Goal: Task Accomplishment & Management: Manage account settings

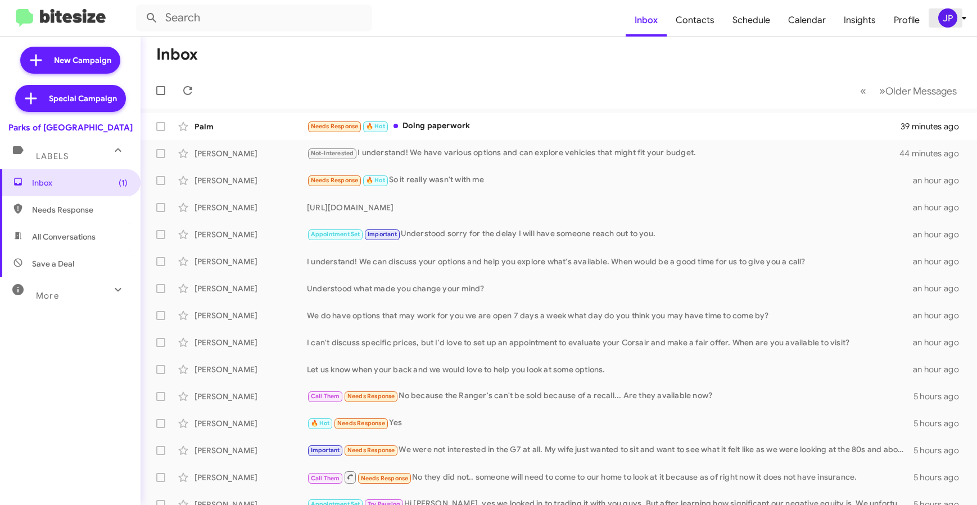
click at [947, 12] on div "JP" at bounding box center [947, 17] width 19 height 19
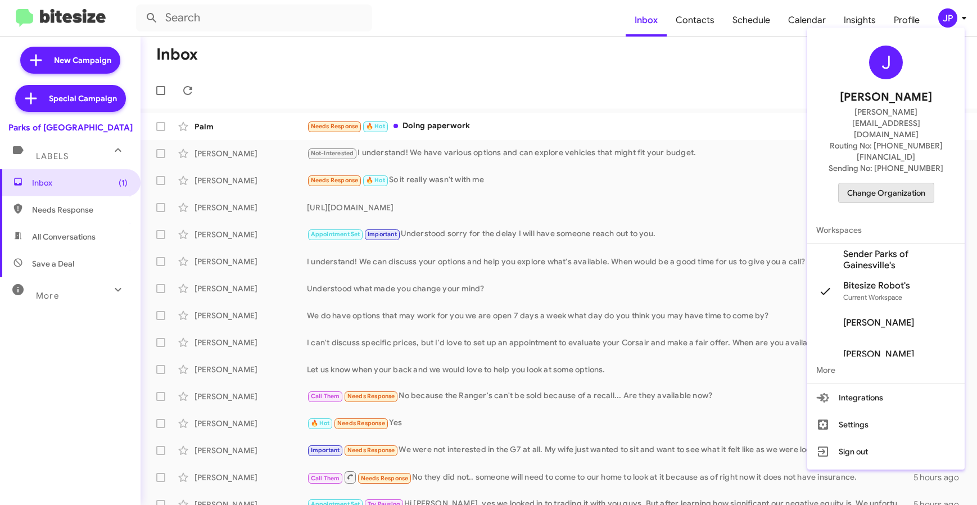
click at [904, 183] on span "Change Organization" at bounding box center [886, 192] width 78 height 19
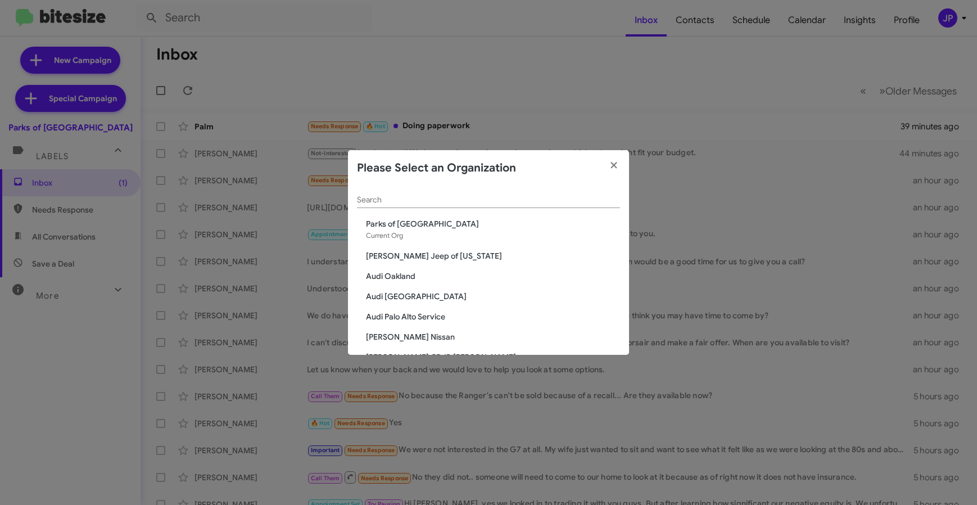
click at [505, 202] on input "Search" at bounding box center [488, 200] width 263 height 9
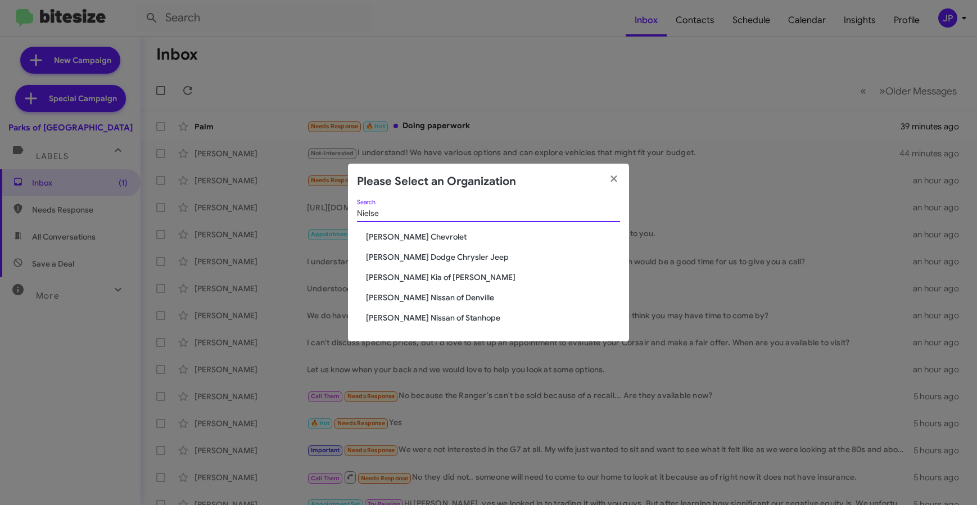
type input "Nielse"
click at [428, 276] on span "[PERSON_NAME] Kia of [PERSON_NAME]" at bounding box center [493, 277] width 254 height 11
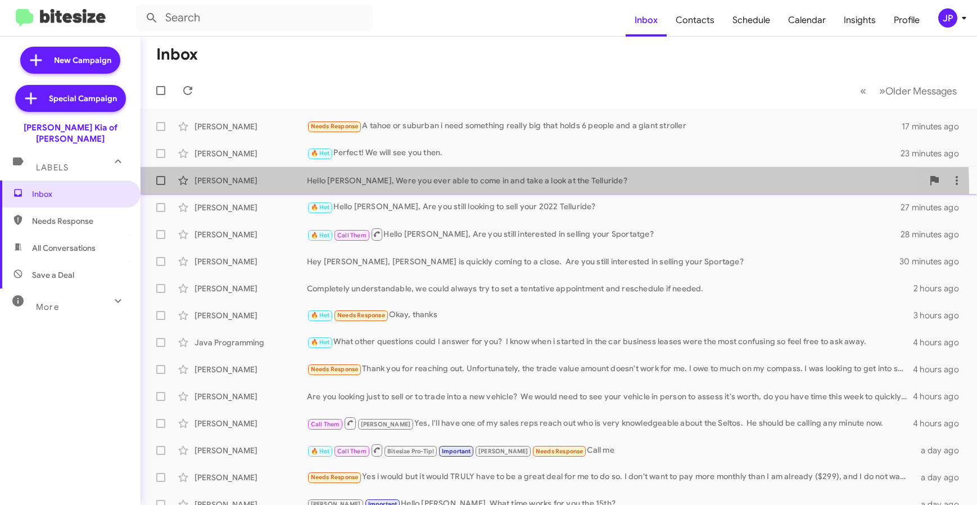
click at [444, 192] on span "[PERSON_NAME] Hello [PERSON_NAME], Were you ever able to come in and take a loo…" at bounding box center [559, 180] width 836 height 27
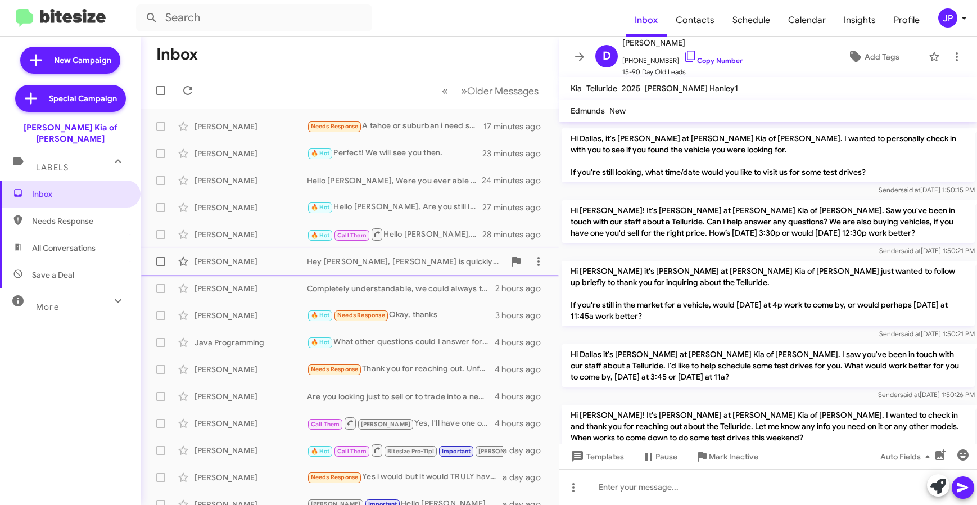
scroll to position [699, 0]
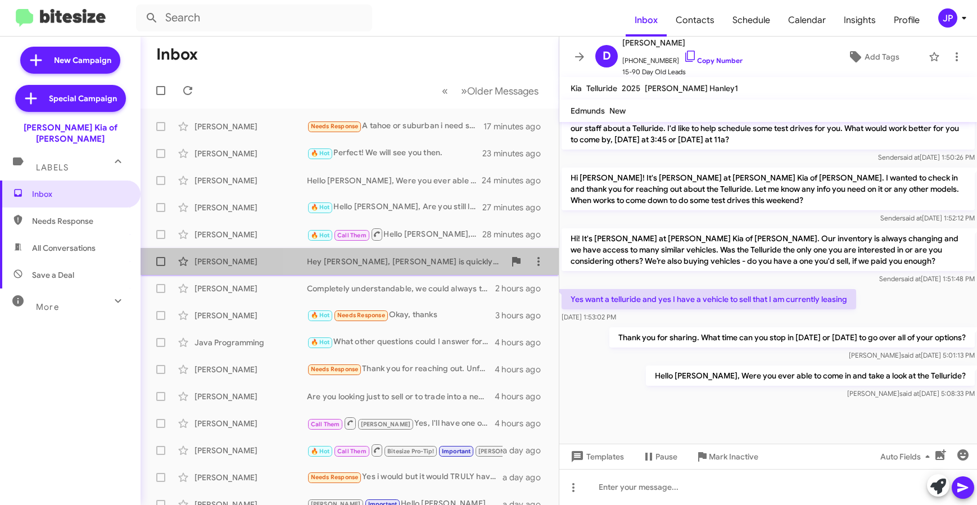
click at [374, 270] on div "[PERSON_NAME] Hey [PERSON_NAME], [PERSON_NAME] is quickly coming to a close. Ar…" at bounding box center [350, 261] width 400 height 22
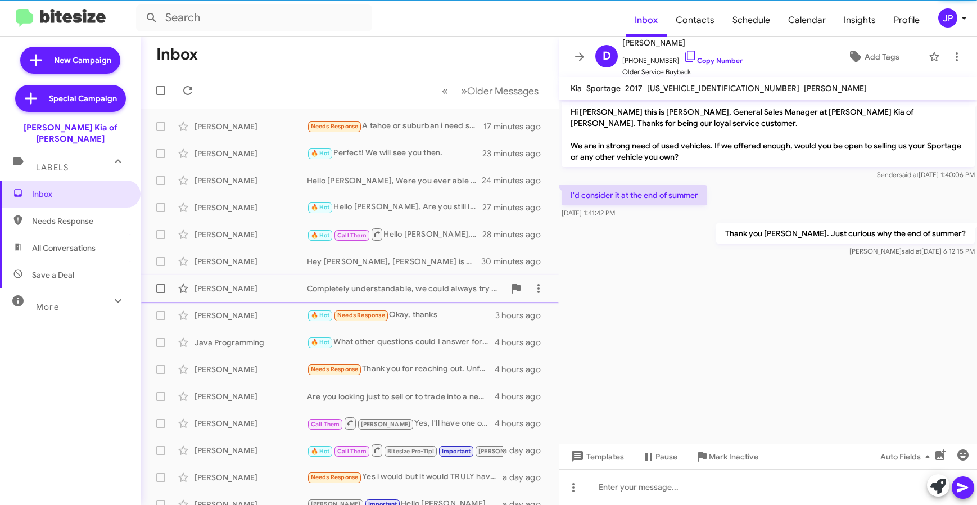
click at [367, 283] on div "Completely understandable, we could always try to set a tentative appointment a…" at bounding box center [406, 288] width 198 height 11
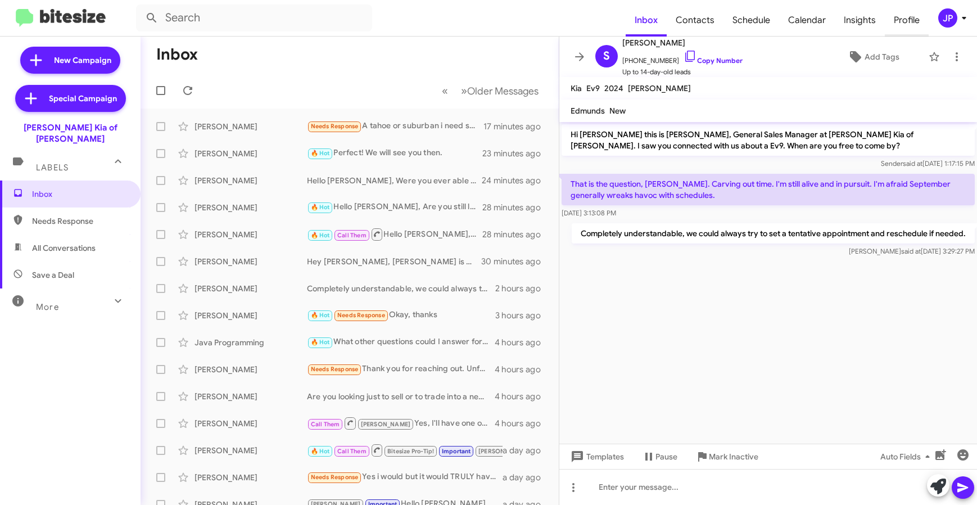
click at [924, 24] on span "Profile" at bounding box center [907, 20] width 44 height 33
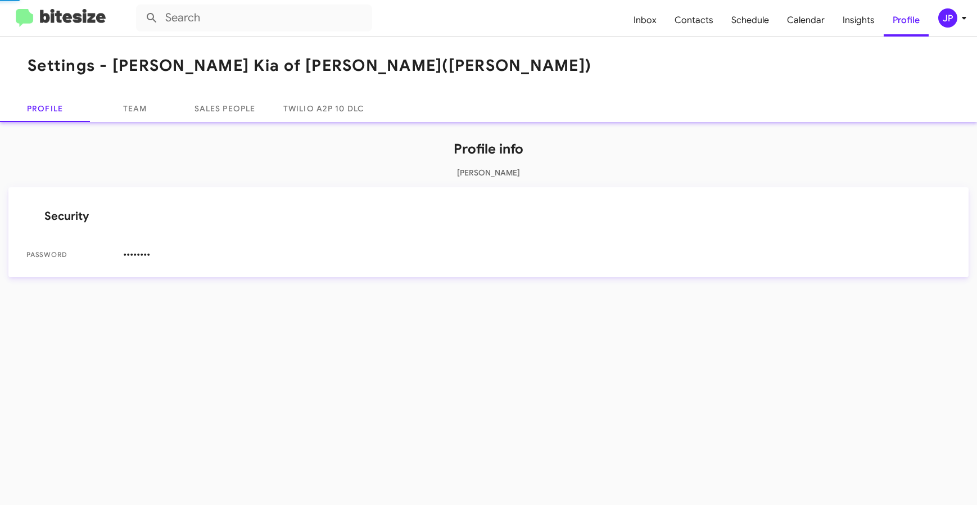
click at [939, 19] on div "JP" at bounding box center [947, 17] width 19 height 19
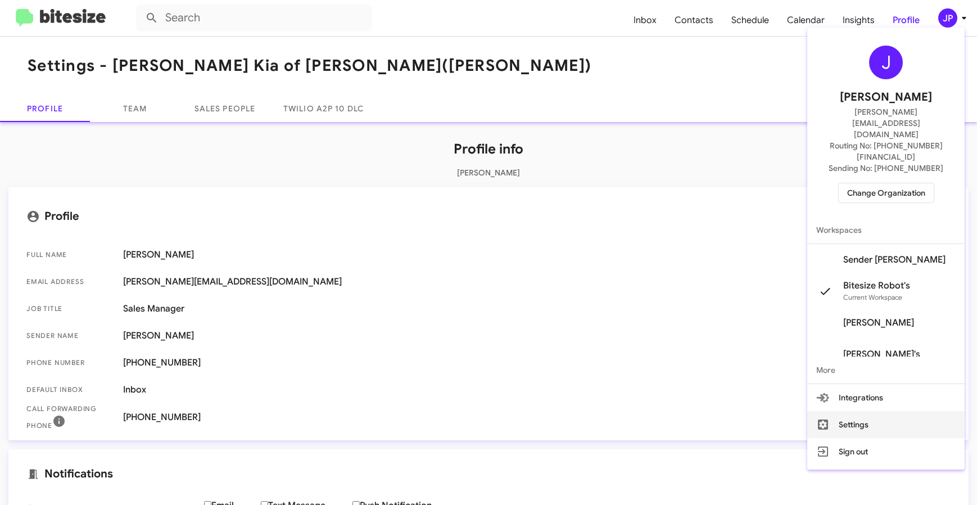
click at [860, 411] on button "Settings" at bounding box center [885, 424] width 157 height 27
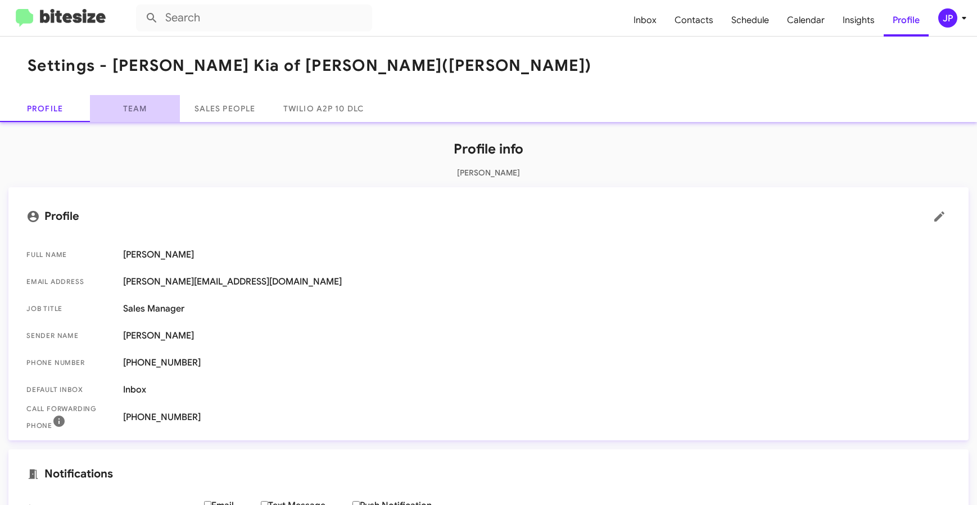
click at [148, 106] on link "Team" at bounding box center [135, 108] width 90 height 27
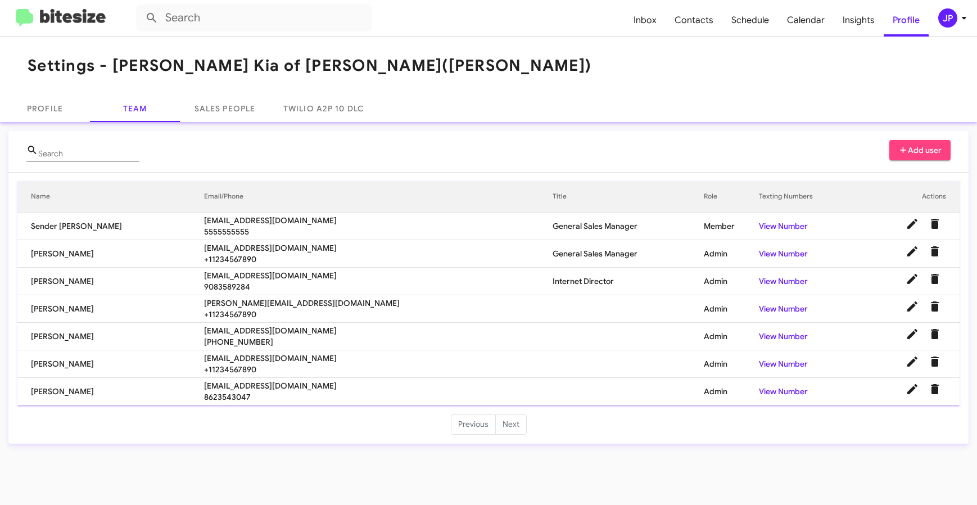
click at [62, 19] on img at bounding box center [61, 18] width 90 height 19
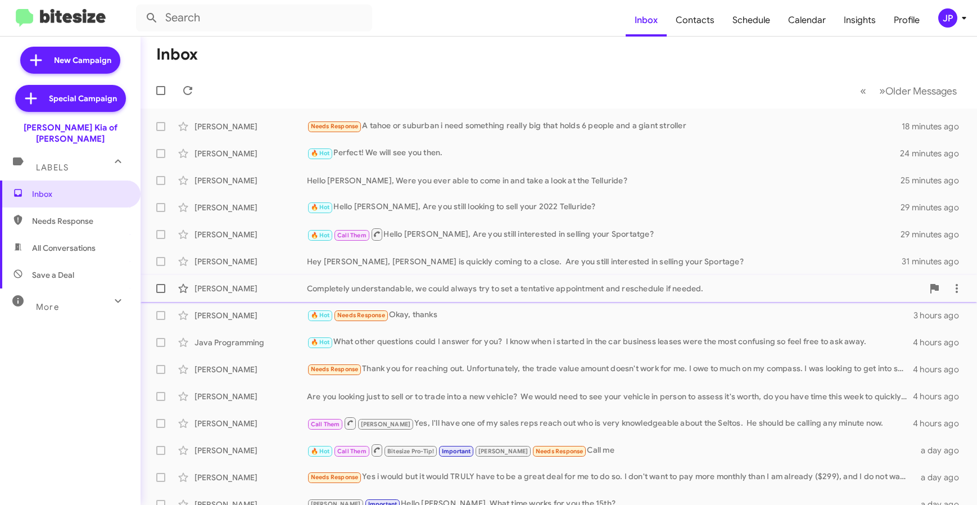
click at [448, 281] on div "[PERSON_NAME] Completely understandable, we could always try to set a tentative…" at bounding box center [559, 288] width 818 height 22
